Goal: Find specific page/section

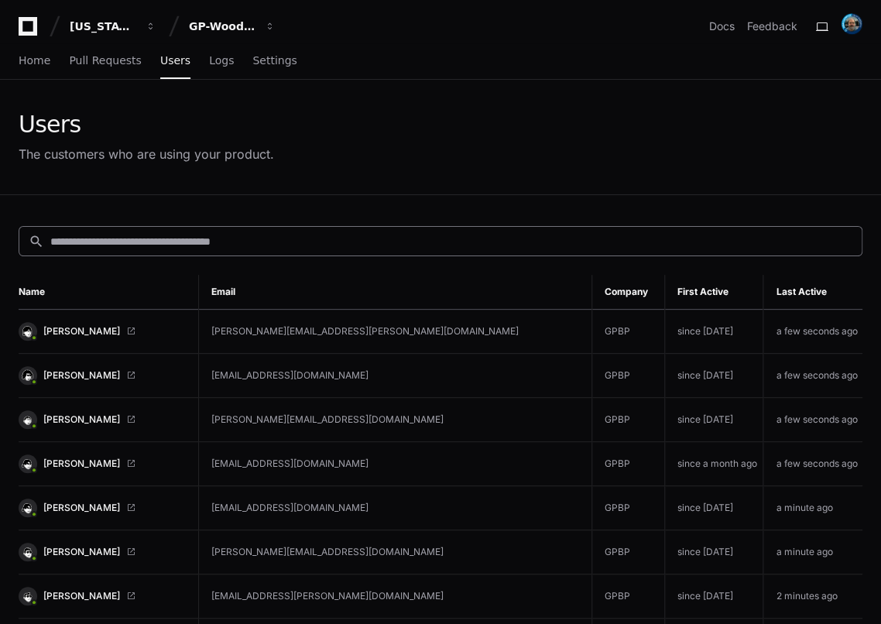
click at [115, 248] on div "search" at bounding box center [441, 241] width 844 height 30
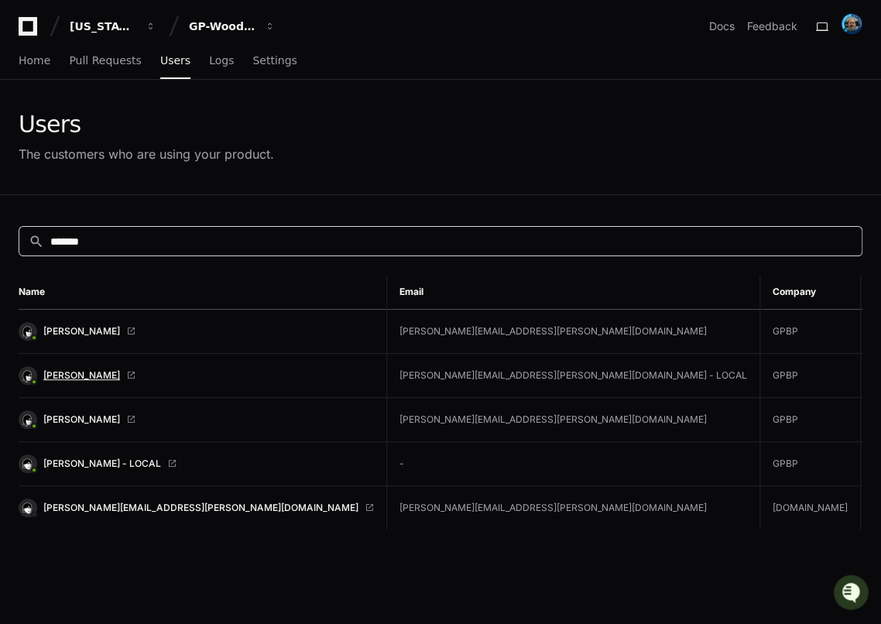
type input "*******"
click at [73, 372] on span "[PERSON_NAME]" at bounding box center [81, 375] width 77 height 12
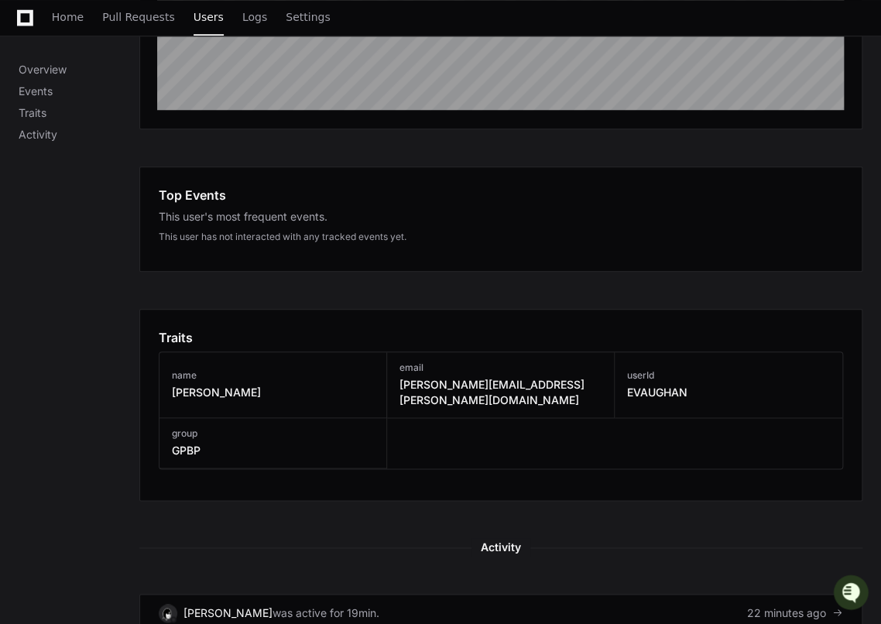
scroll to position [787, 0]
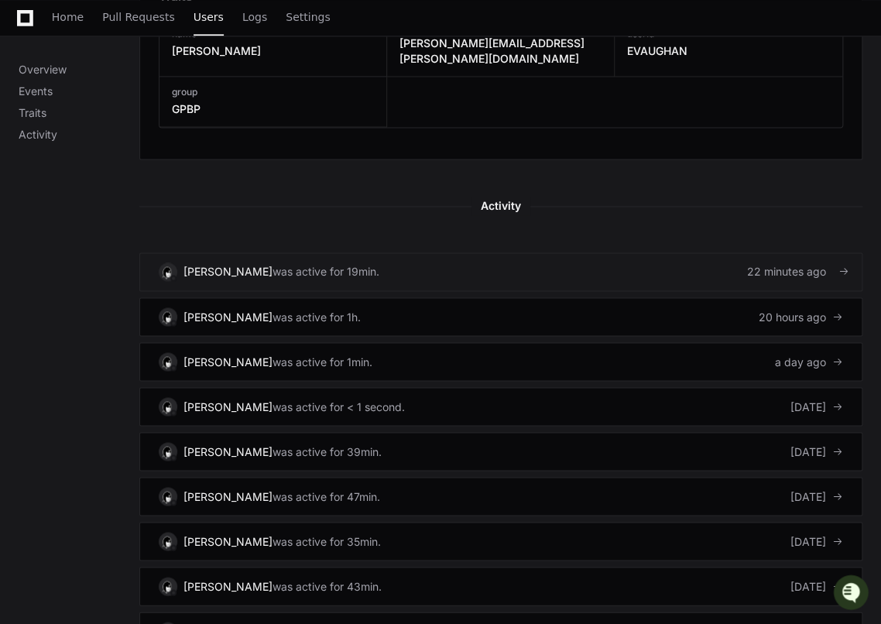
click at [293, 264] on div "was active for 19min." at bounding box center [326, 271] width 107 height 15
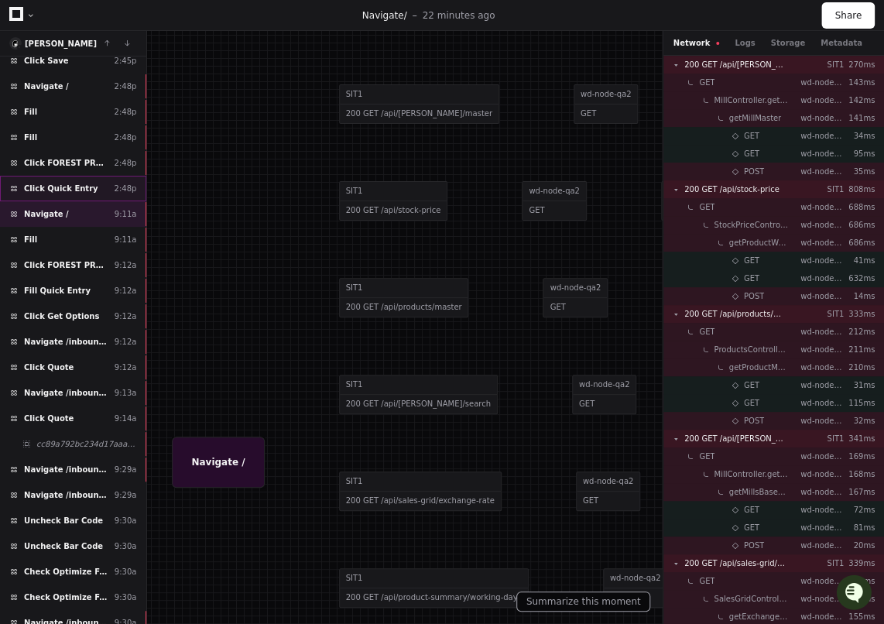
scroll to position [414, 0]
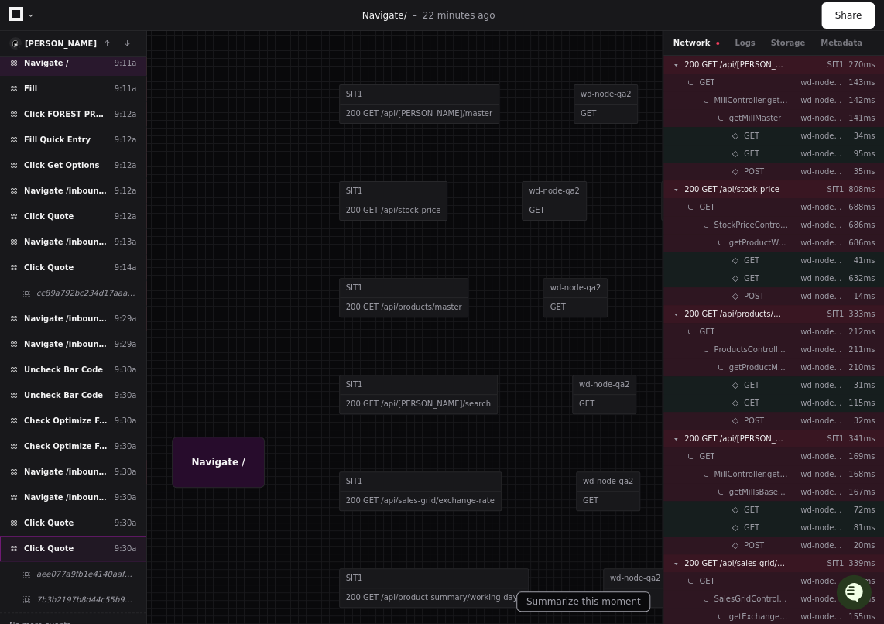
click at [53, 543] on span "Click Quote" at bounding box center [49, 549] width 50 height 12
